Goal: Transaction & Acquisition: Purchase product/service

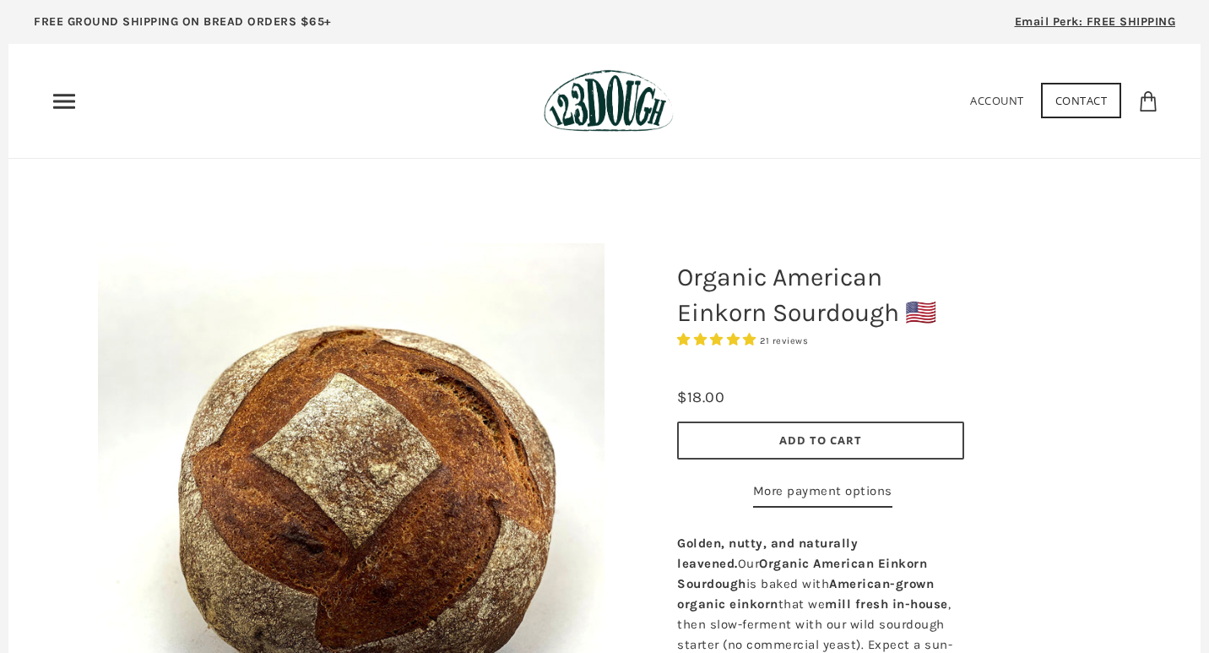
click at [60, 100] on use "Primary" at bounding box center [64, 101] width 22 height 14
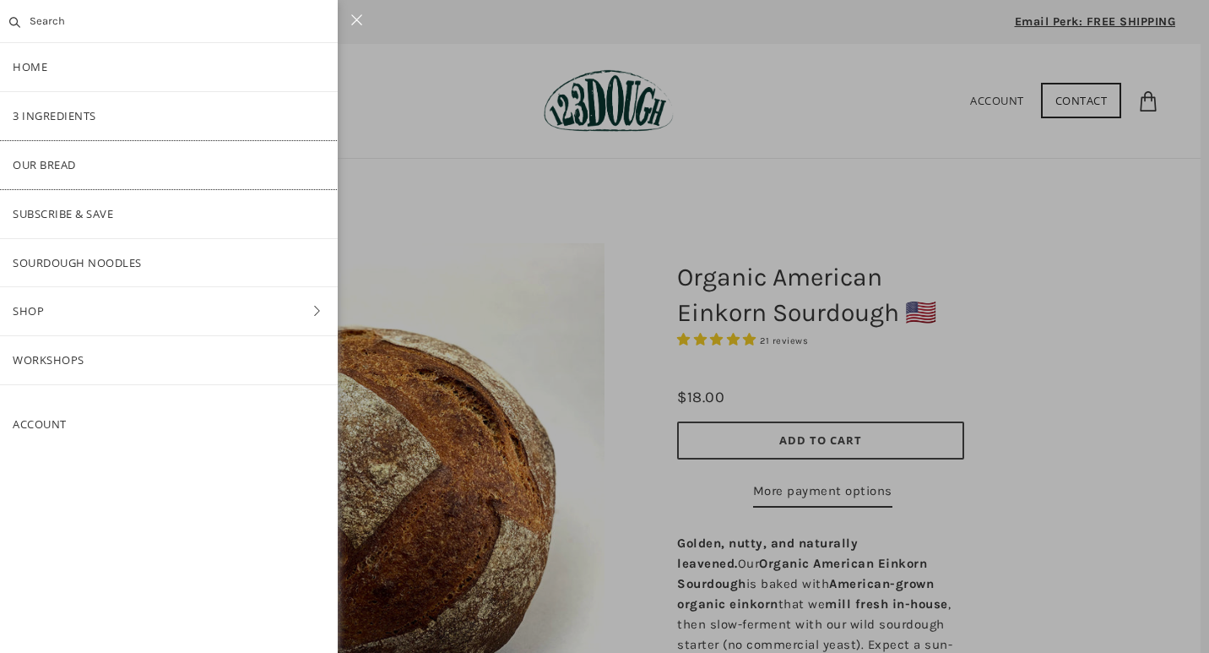
click at [46, 163] on link "Our Bread" at bounding box center [169, 165] width 338 height 48
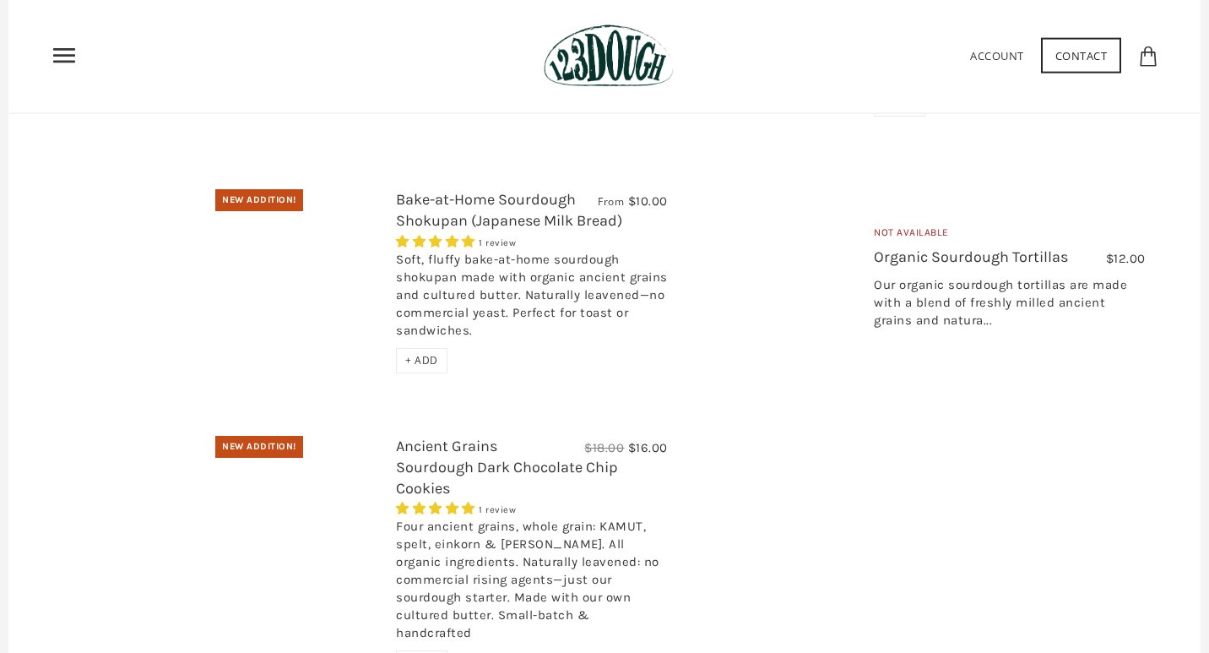
scroll to position [627, 0]
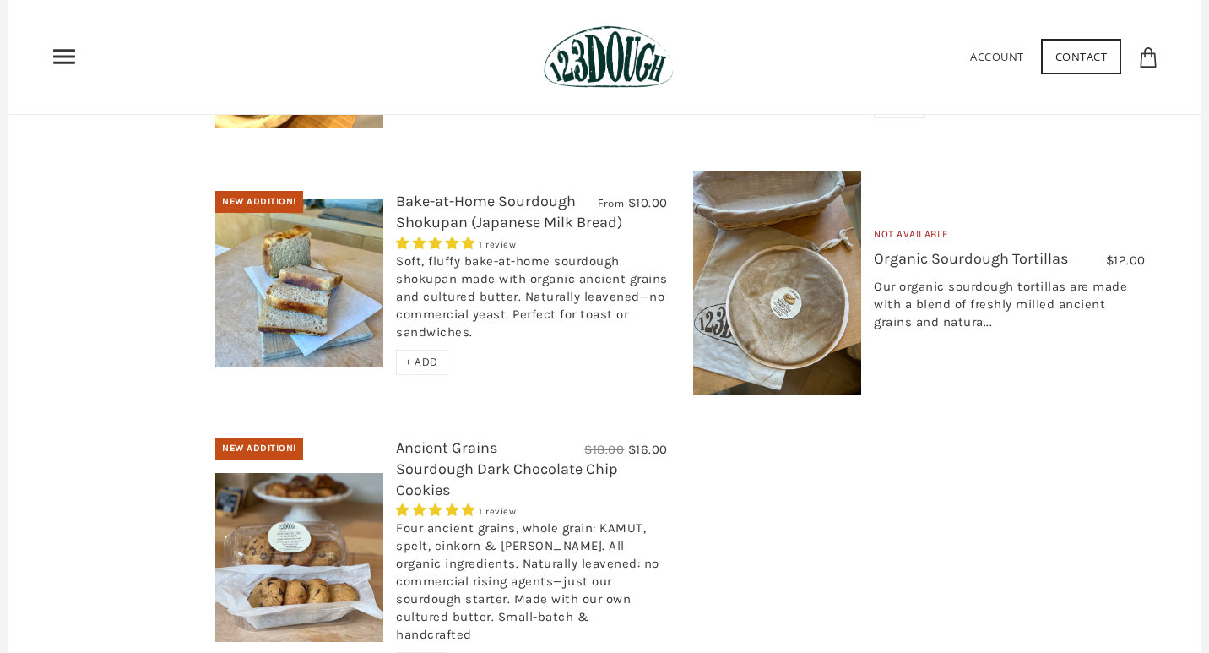
click at [527, 203] on link "Bake-at-Home Sourdough Shokupan (Japanese Milk Bread)" at bounding box center [509, 212] width 226 height 40
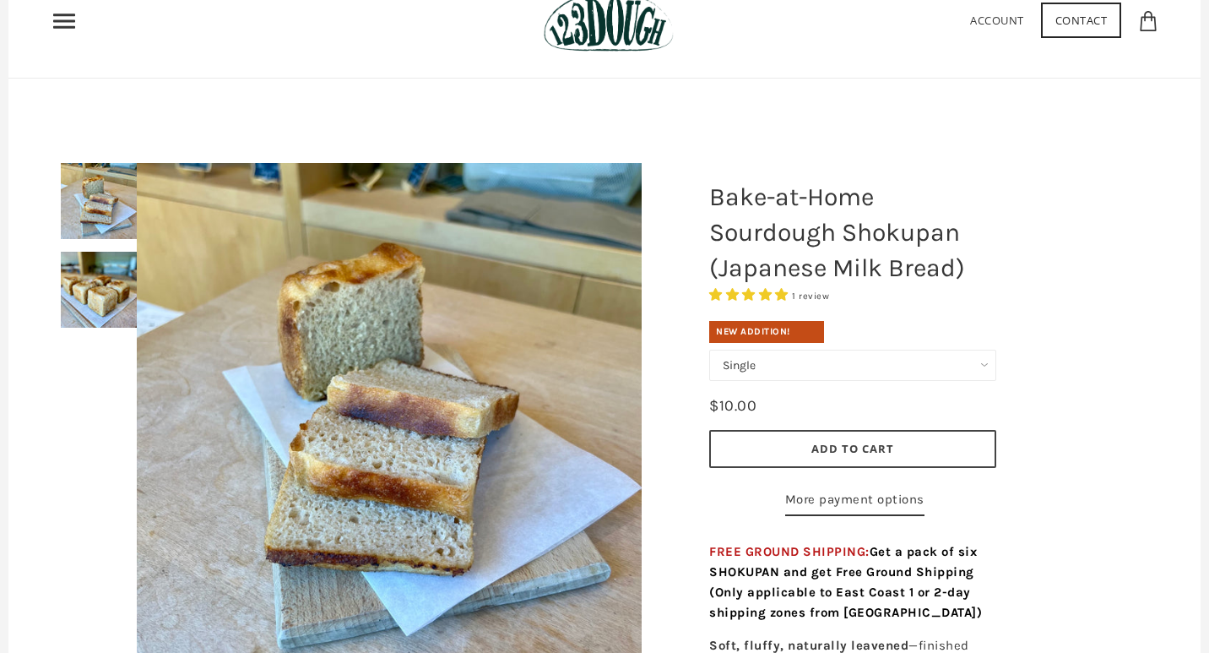
scroll to position [84, 0]
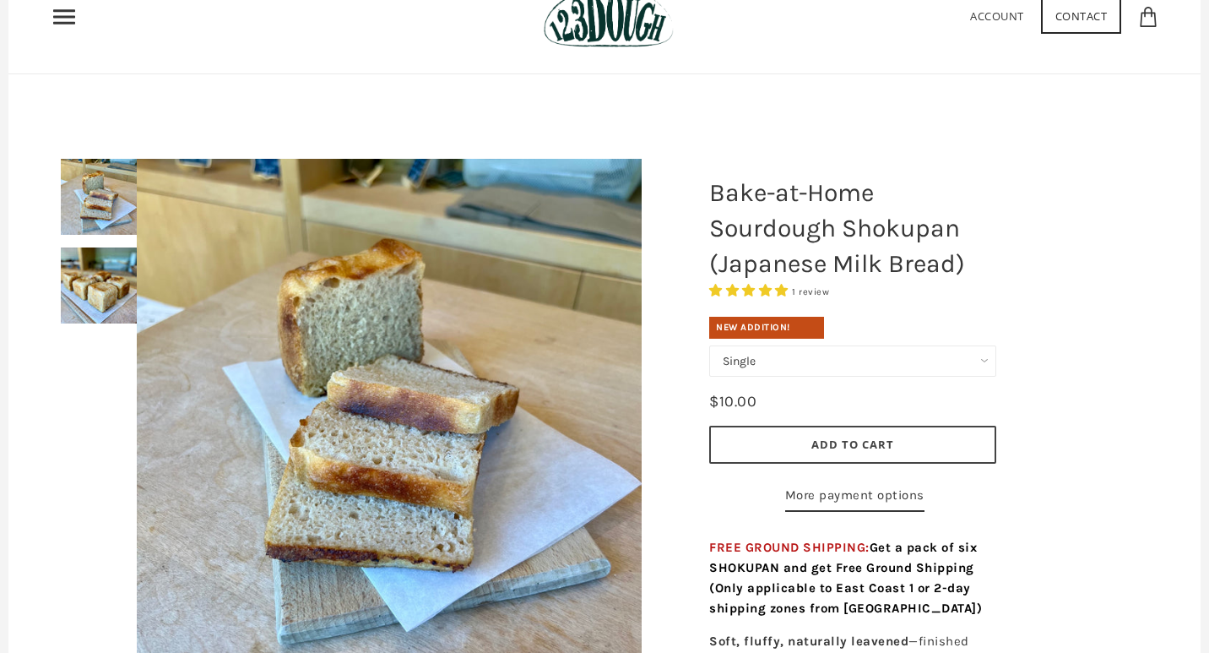
click at [95, 301] on div at bounding box center [389, 412] width 589 height 591
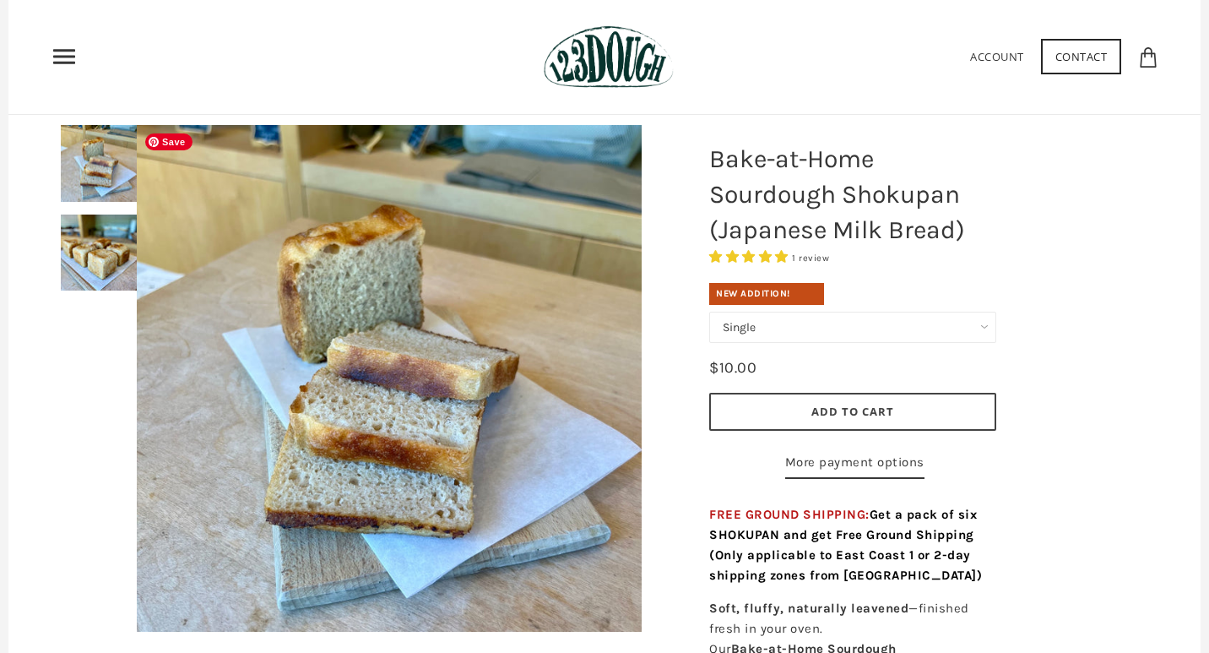
click at [410, 329] on img at bounding box center [389, 378] width 505 height 507
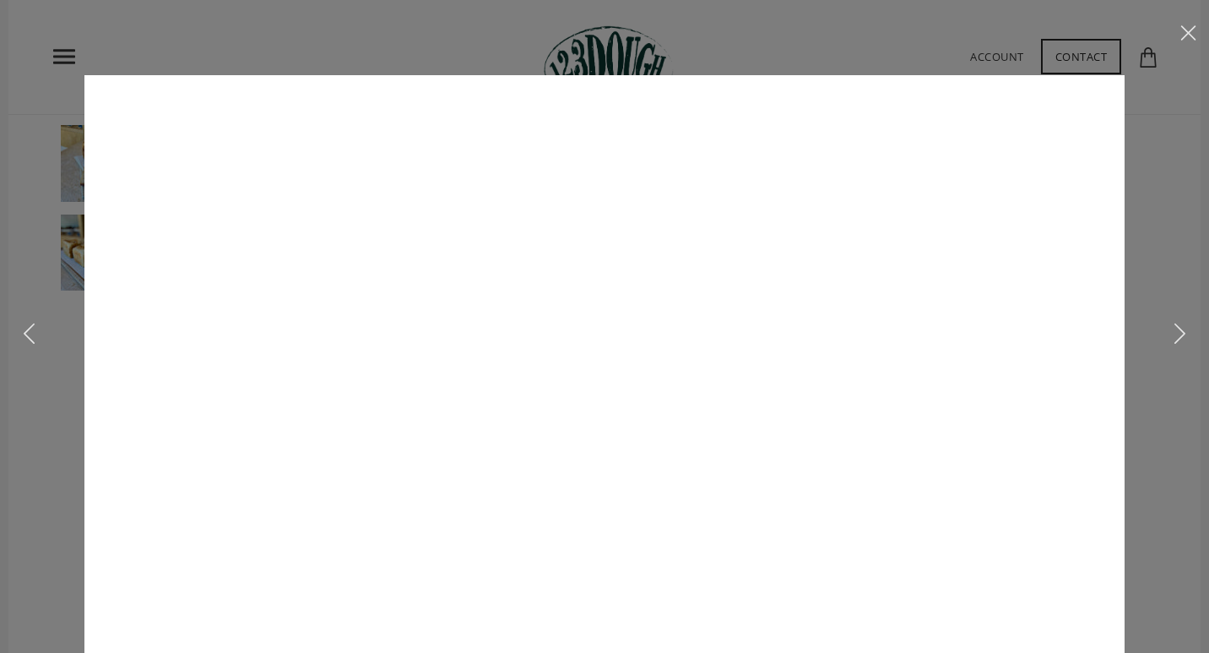
scroll to position [0, 0]
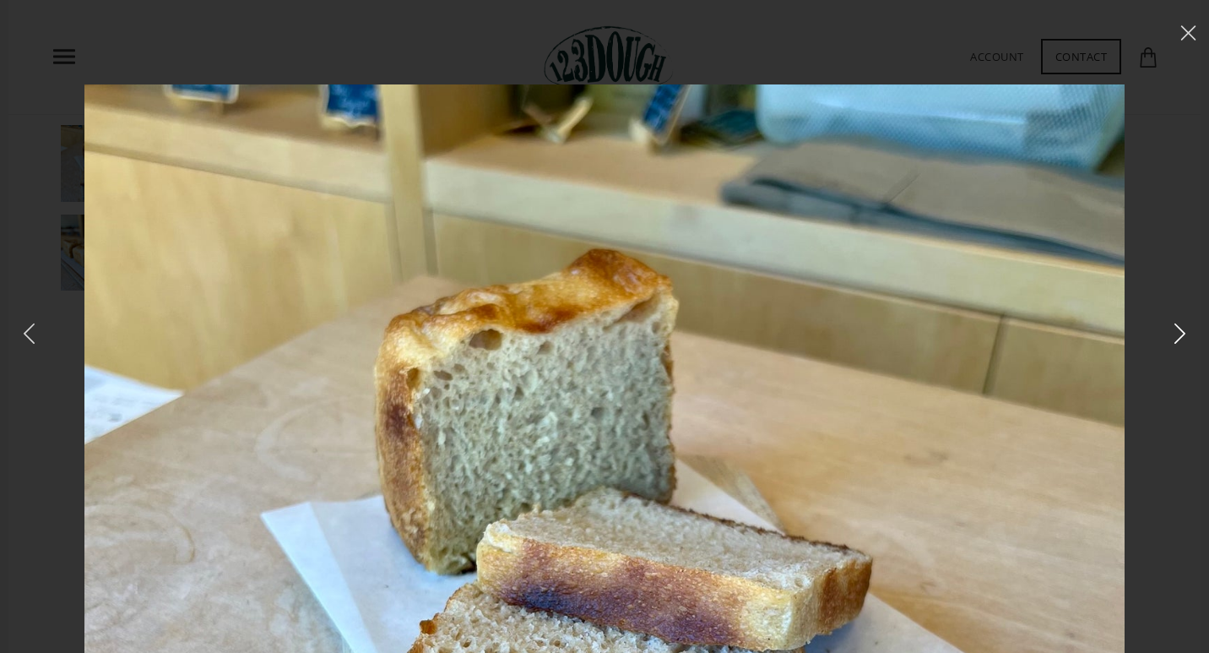
click at [1181, 334] on icon at bounding box center [1180, 334] width 24 height 24
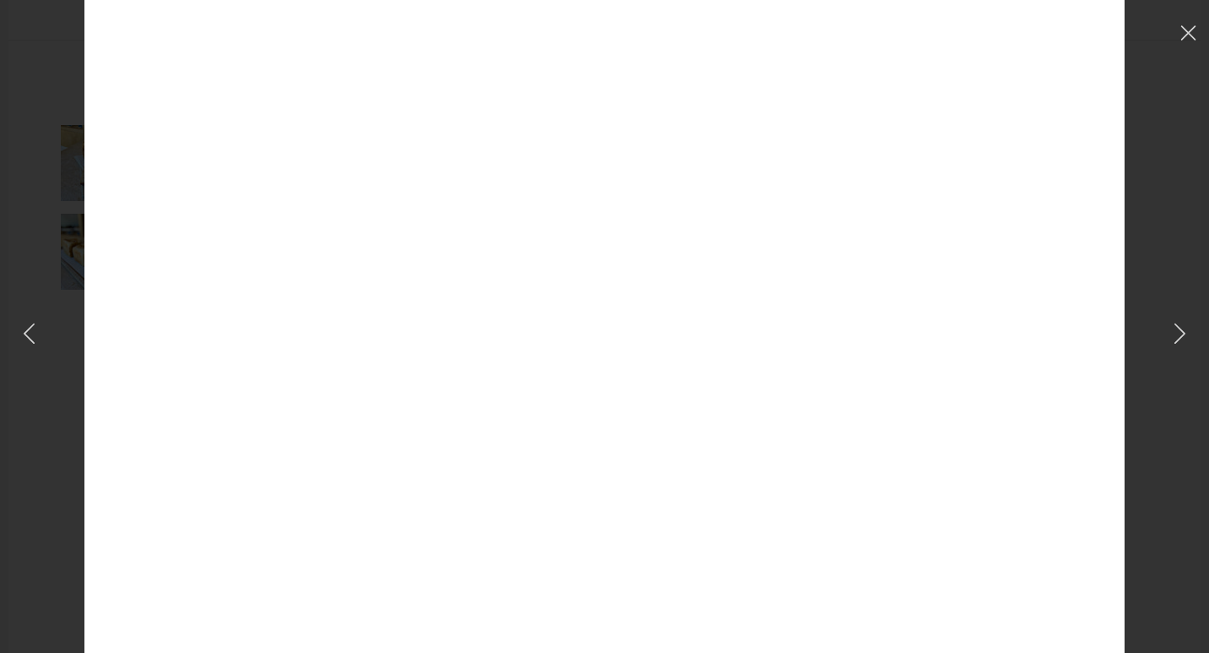
scroll to position [248, 0]
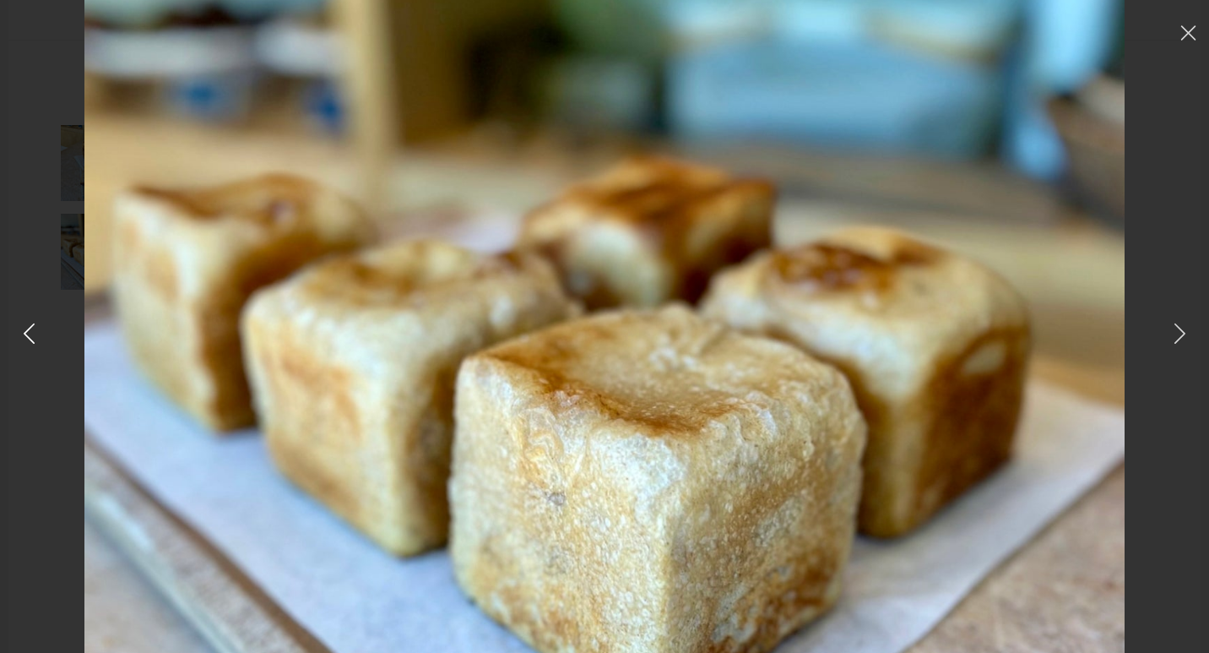
click at [29, 332] on icon at bounding box center [29, 334] width 24 height 24
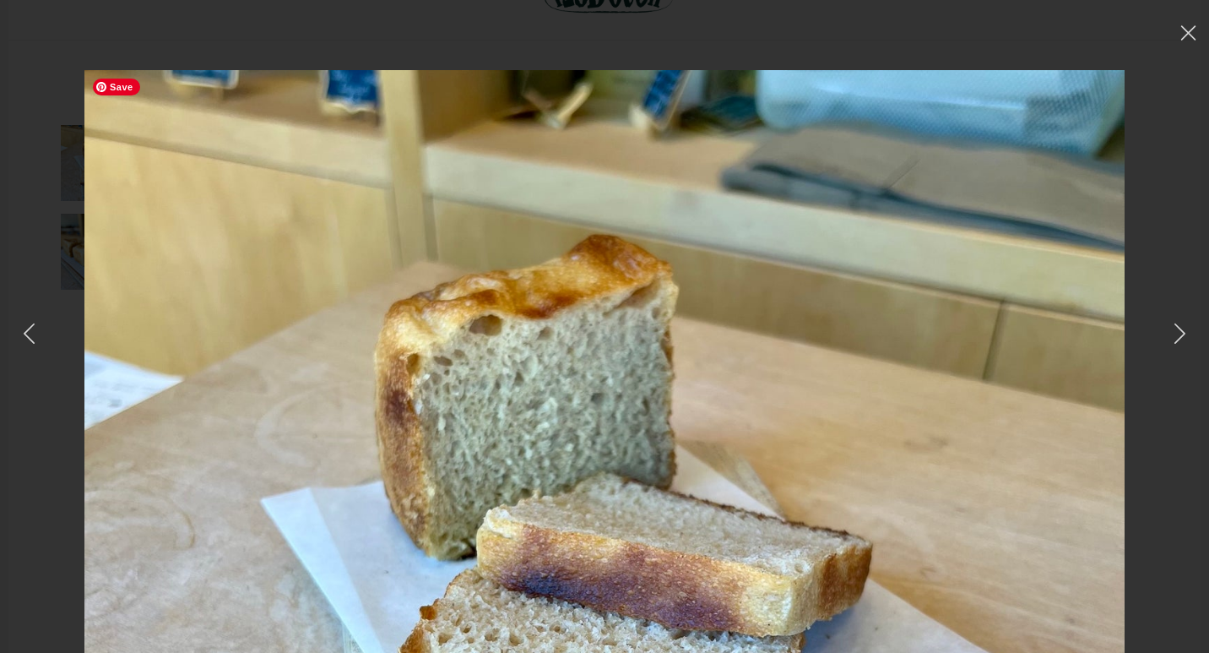
scroll to position [0, 0]
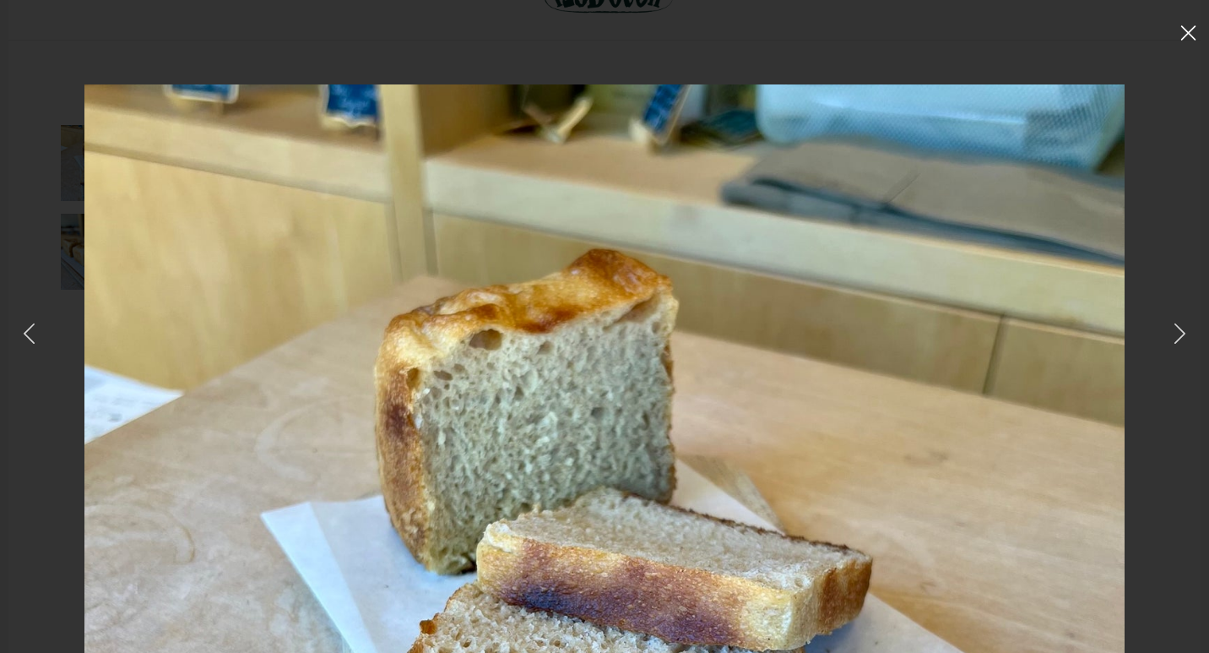
click at [1187, 34] on use at bounding box center [1188, 32] width 14 height 14
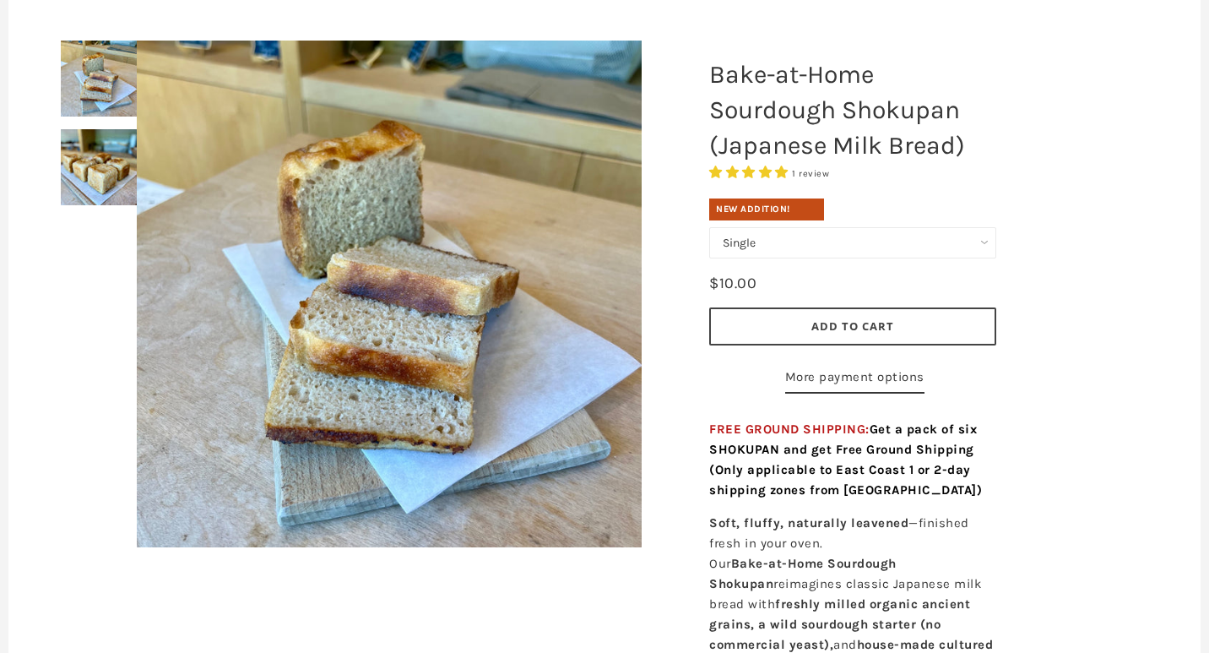
scroll to position [208, 0]
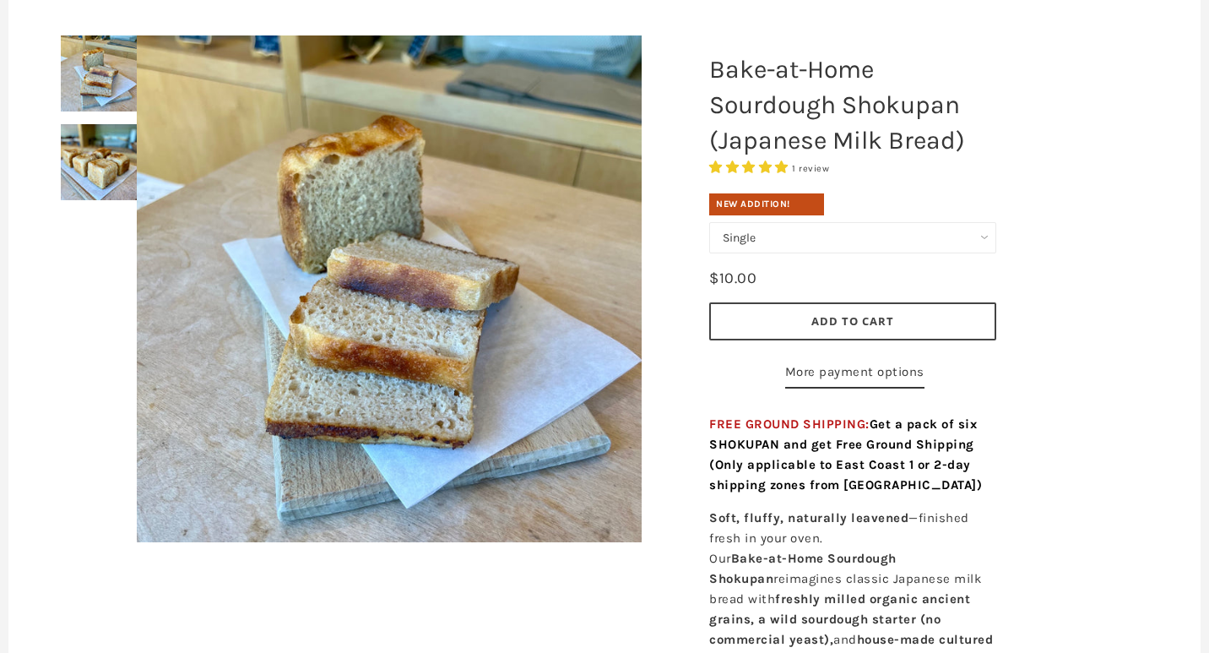
click at [845, 242] on select "Single Set of 6" at bounding box center [852, 237] width 287 height 31
select select "Set of 6"
click at [836, 318] on span "Add to Cart" at bounding box center [853, 320] width 83 height 15
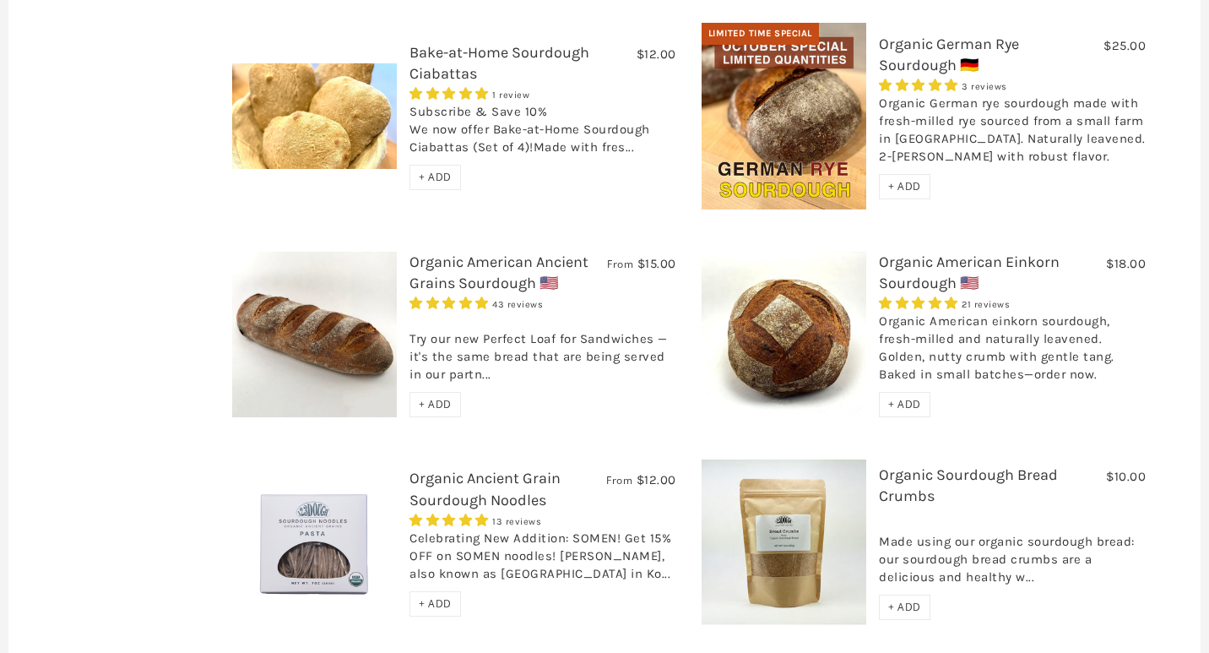
scroll to position [791, 0]
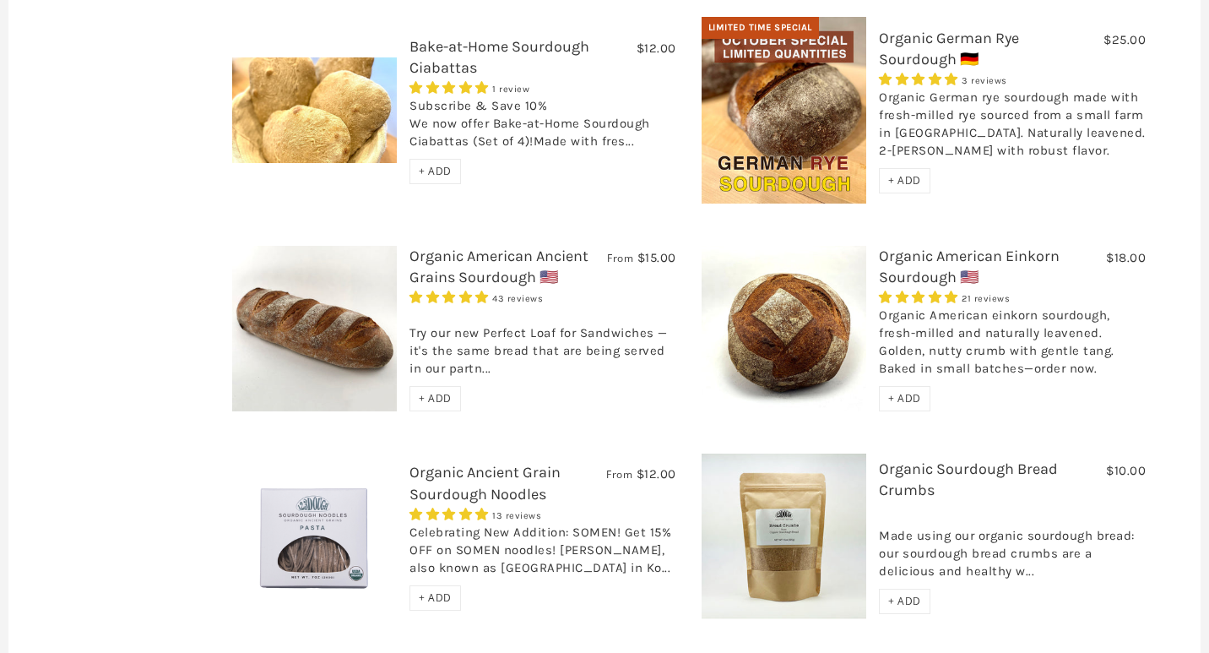
click at [421, 391] on span "+ ADD" at bounding box center [435, 398] width 33 height 14
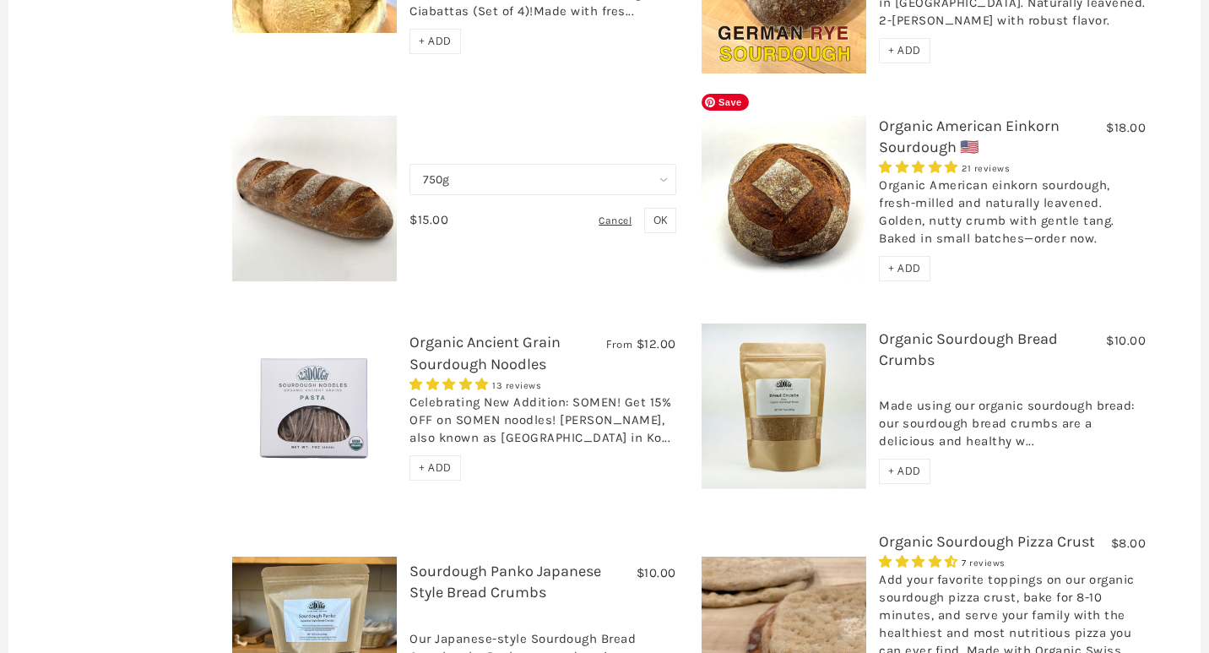
scroll to position [948, 0]
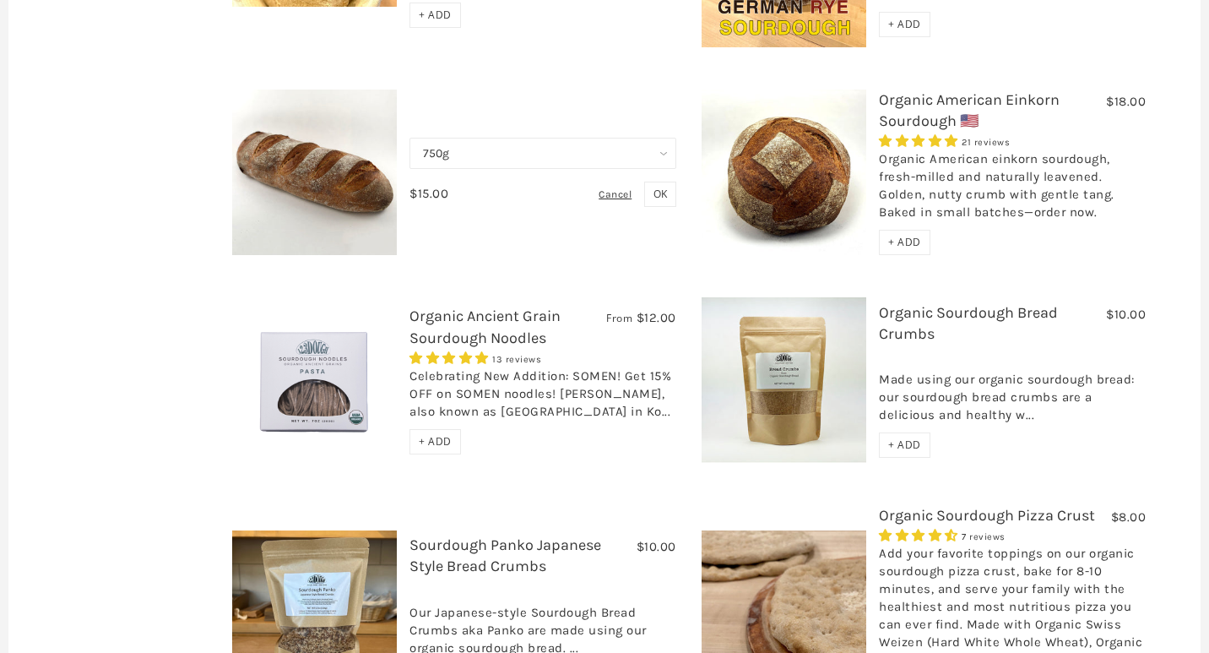
click at [656, 138] on select "750g Perfect Loaf for Sandwiches (Whole, 1500g) Perfect Loaf for Sandwiches (Ha…" at bounding box center [543, 153] width 267 height 31
select select "Perfect Loaf for Sandwiches (Half, 750g)"
click at [654, 187] on span "OK" at bounding box center [661, 194] width 14 height 14
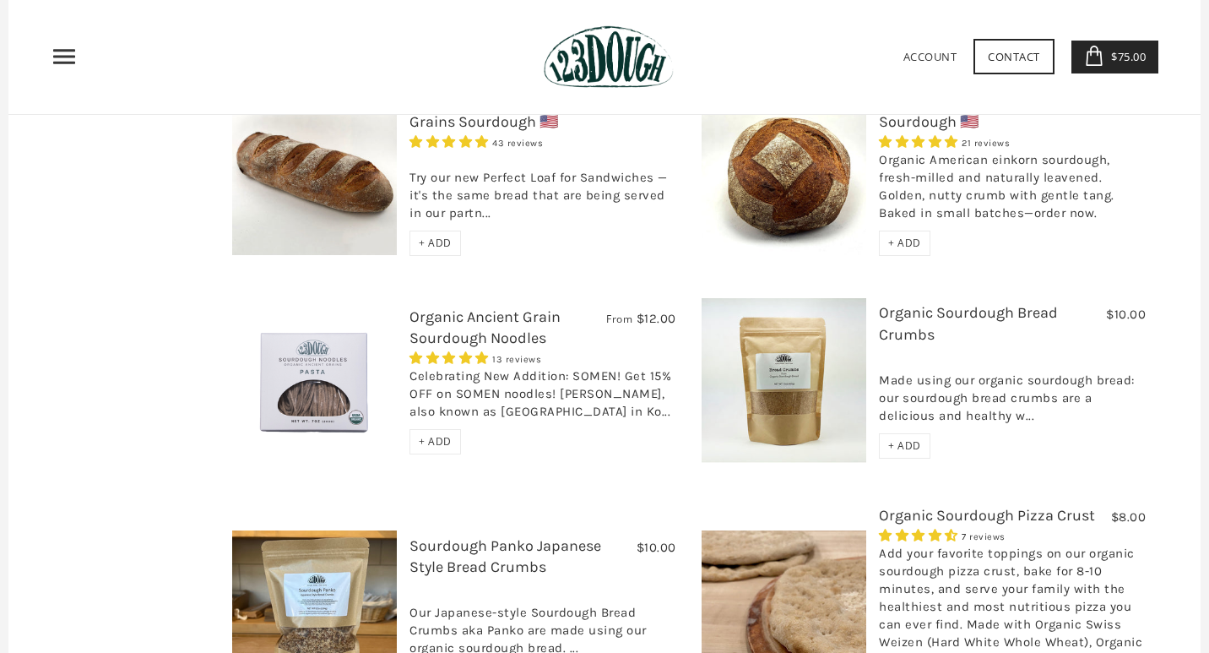
click at [1133, 58] on span "$75.00" at bounding box center [1126, 56] width 39 height 15
